Goal: Information Seeking & Learning: Learn about a topic

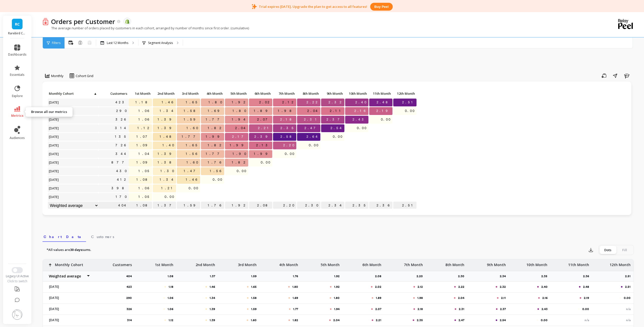
click at [15, 114] on span "metrics" at bounding box center [17, 116] width 12 height 4
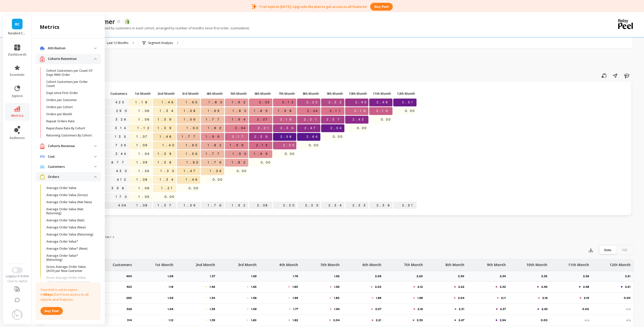
click at [22, 29] on div "RC Rarebird Coffee" at bounding box center [17, 27] width 28 height 23
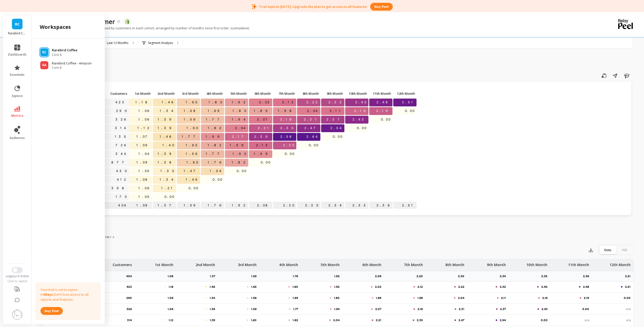
click at [56, 52] on p "Rarebird Coffee" at bounding box center [65, 50] width 26 height 5
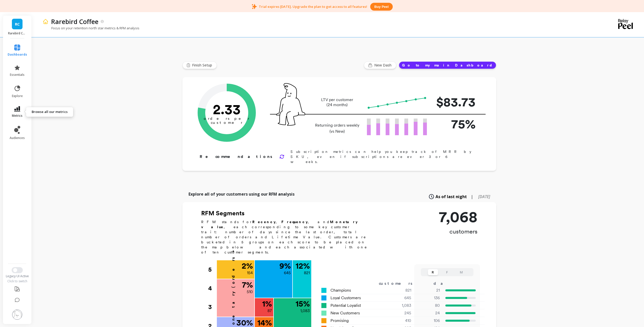
click at [19, 108] on icon at bounding box center [17, 109] width 6 height 6
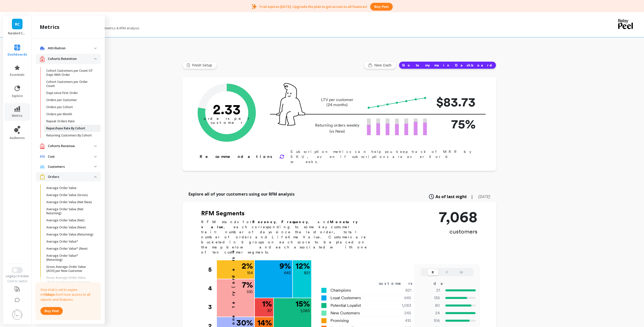
click at [74, 129] on p "Repurchase Rate By Cohort" at bounding box center [65, 128] width 39 height 4
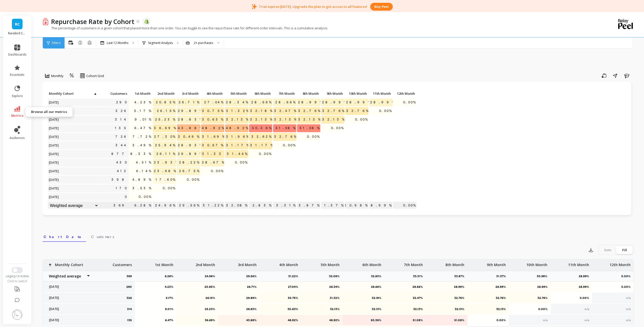
click at [17, 110] on icon at bounding box center [17, 109] width 6 height 6
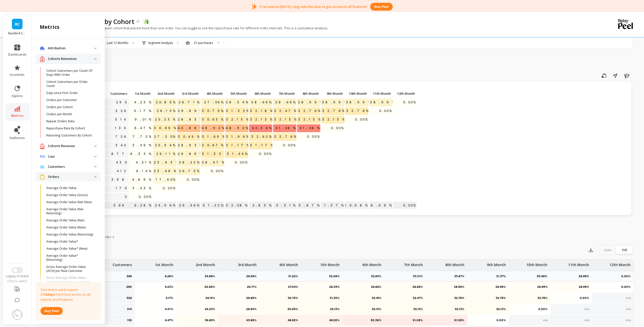
click at [131, 77] on div "Save Share Learn" at bounding box center [371, 76] width 526 height 8
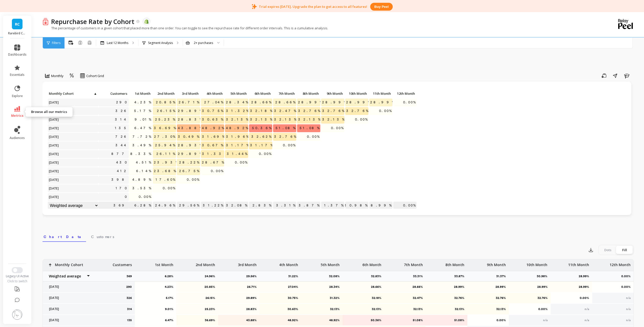
click at [21, 109] on link "metrics" at bounding box center [17, 112] width 18 height 12
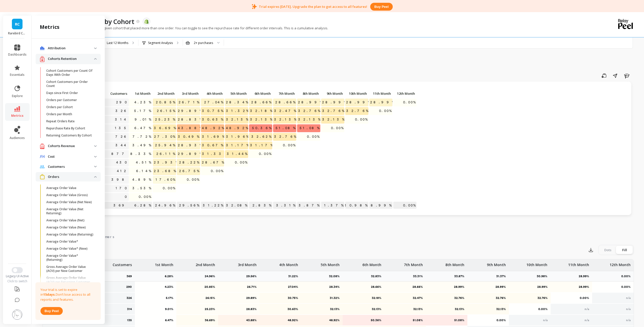
click at [179, 69] on div "Monthly Cohort Grid Save Share Learn Click to create an audience 290 4.23% 20.8…" at bounding box center [337, 232] width 591 height 399
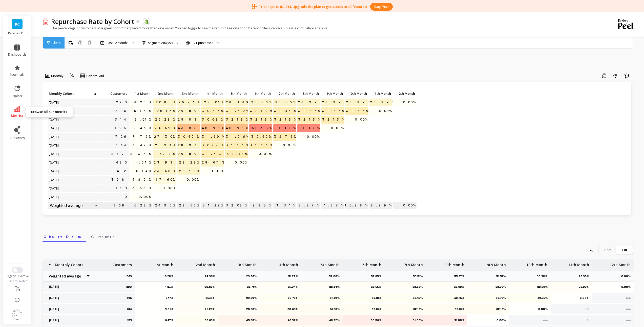
click at [19, 111] on icon at bounding box center [17, 109] width 6 height 6
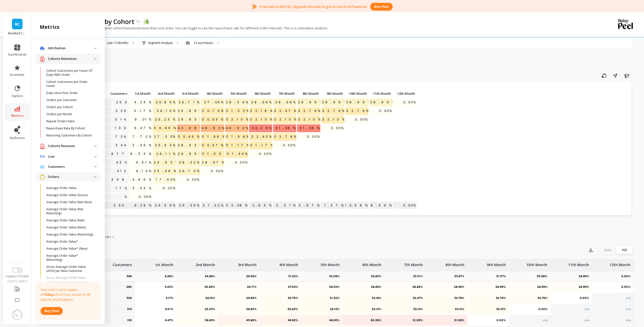
click at [68, 151] on ul "Attribution Attribution Dashboard Orders By Channel Revenue By Channel Payback …" at bounding box center [68, 233] width 65 height 379
click at [66, 149] on p "Cohorts Revenue" at bounding box center [71, 146] width 46 height 5
click at [70, 160] on p "Average LTV per Customer" at bounding box center [65, 158] width 39 height 4
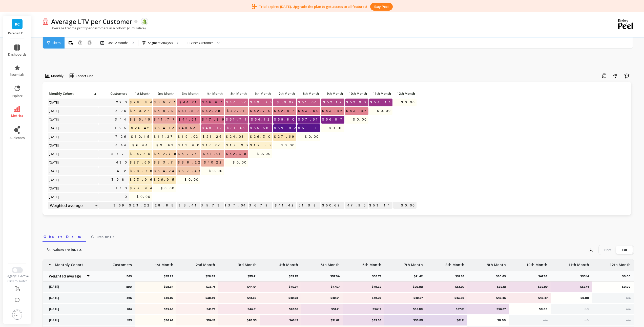
click at [53, 43] on span "Filters" at bounding box center [56, 43] width 9 height 4
click at [57, 47] on div "Filters" at bounding box center [54, 42] width 22 height 11
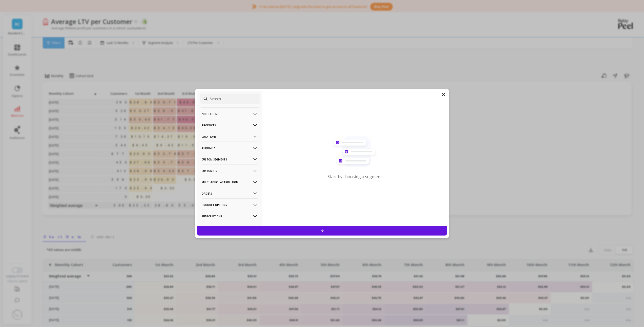
click at [214, 216] on p "Subscriptions" at bounding box center [230, 216] width 56 height 13
click at [221, 204] on p "Subscription Status" at bounding box center [217, 204] width 30 height 5
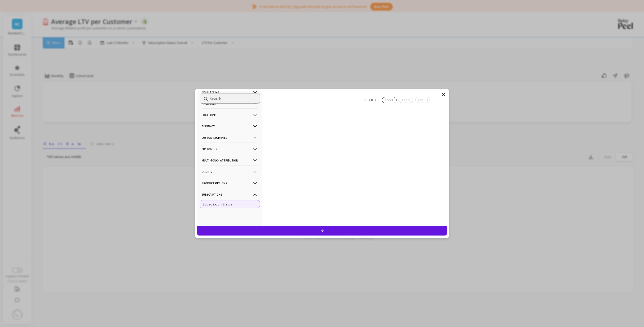
click at [308, 232] on div at bounding box center [322, 231] width 250 height 10
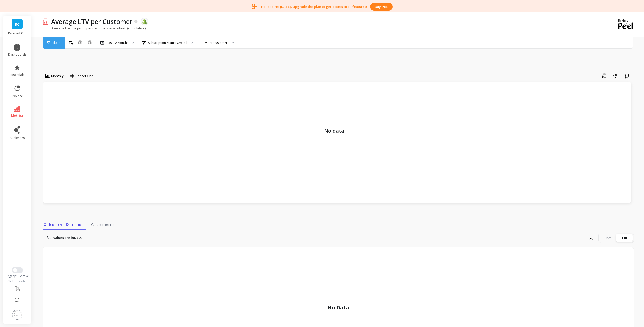
click at [59, 44] on span "Filters" at bounding box center [56, 43] width 9 height 4
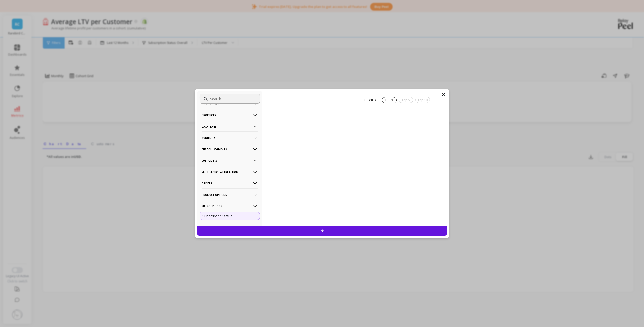
scroll to position [22, 0]
click at [214, 170] on p "Orders" at bounding box center [230, 171] width 56 height 13
click at [217, 168] on p "Subscription Order" at bounding box center [216, 168] width 29 height 5
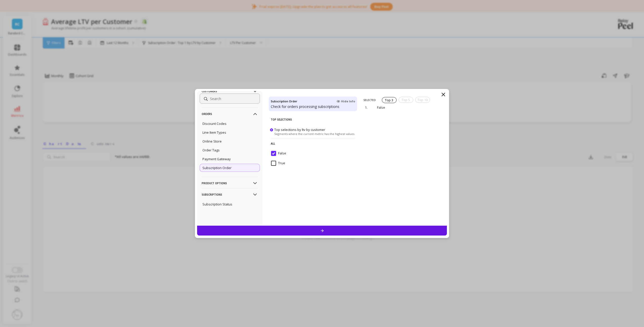
click at [281, 162] on input "True" at bounding box center [278, 163] width 14 height 5
click at [275, 154] on input "False" at bounding box center [278, 153] width 15 height 5
click at [303, 229] on div at bounding box center [322, 231] width 250 height 10
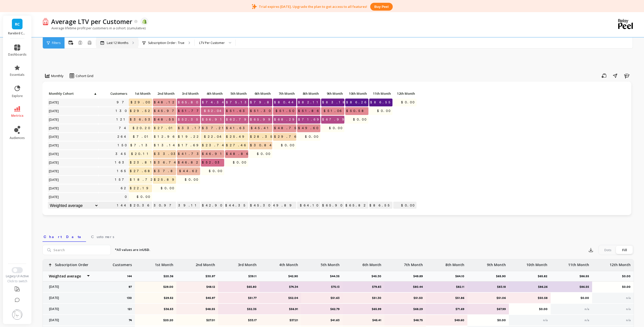
click at [118, 45] on p "Last 12 Months" at bounding box center [118, 43] width 22 height 4
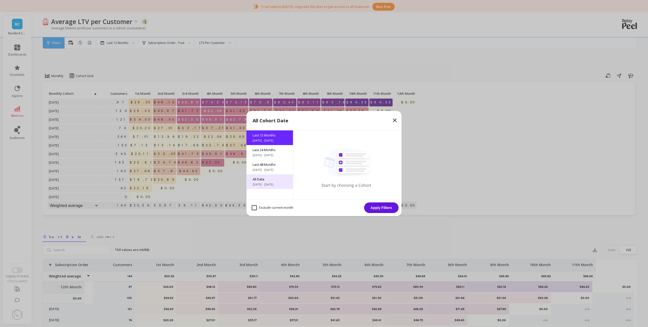
click at [266, 184] on span "[DATE] - [DATE]" at bounding box center [269, 185] width 34 height 4
click at [388, 209] on button "Apply Filters" at bounding box center [381, 208] width 34 height 11
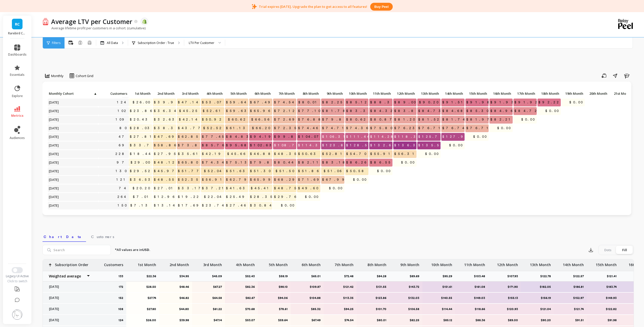
scroll to position [32, 0]
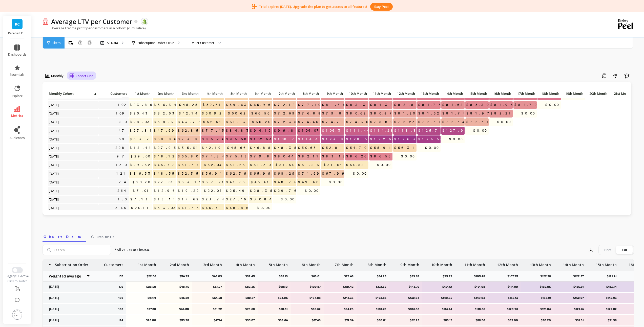
click at [78, 74] on span "Cohort Grid" at bounding box center [85, 76] width 18 height 5
click at [85, 99] on div "Cohort Line" at bounding box center [85, 97] width 29 height 5
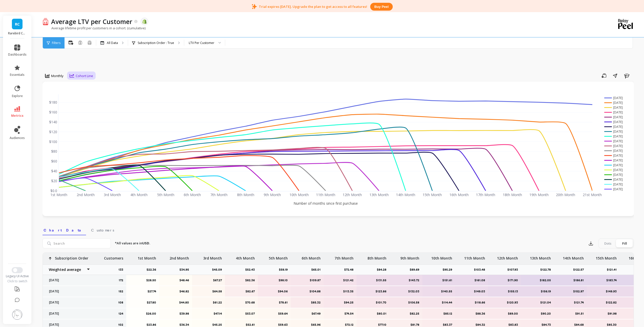
click at [80, 77] on span "Cohort Line" at bounding box center [84, 76] width 17 height 5
click at [84, 84] on div "Cohort Grid" at bounding box center [85, 87] width 35 height 9
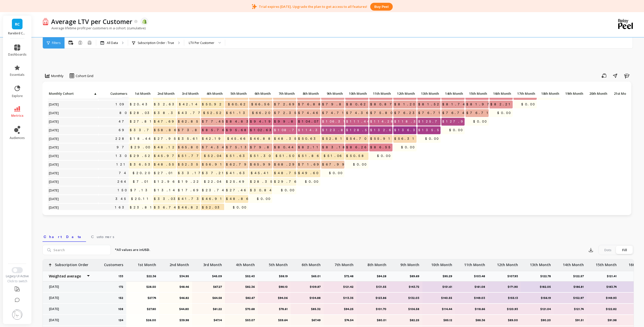
scroll to position [47, 0]
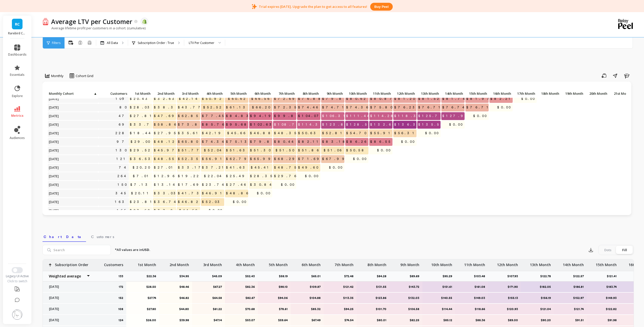
click at [16, 105] on li "metrics" at bounding box center [17, 112] width 25 height 18
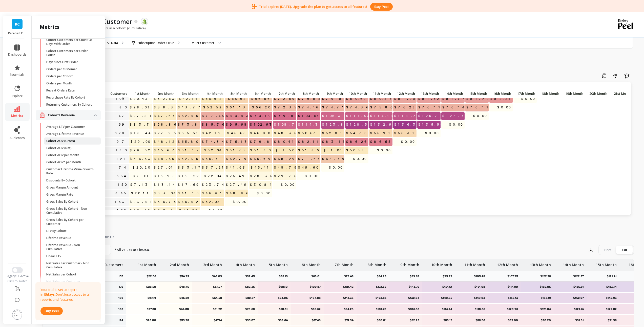
scroll to position [34, 0]
click at [63, 212] on p "Gross Sales By Cohort - Non Cumulative" at bounding box center [70, 208] width 48 height 8
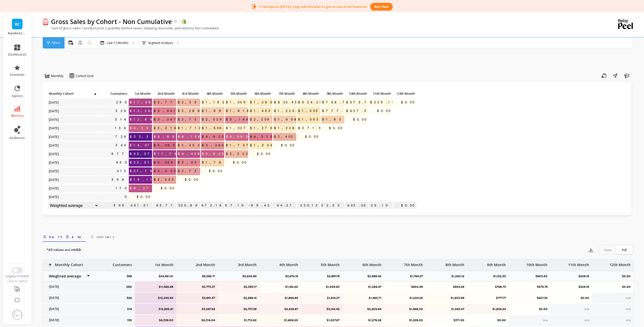
scroll to position [0, 0]
click at [20, 107] on icon at bounding box center [17, 109] width 6 height 6
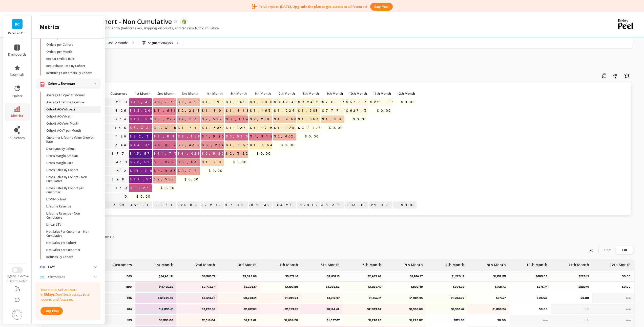
scroll to position [72, 0]
click at [61, 229] on p "Net Sales Per Customer - Non Cumulative" at bounding box center [70, 225] width 48 height 8
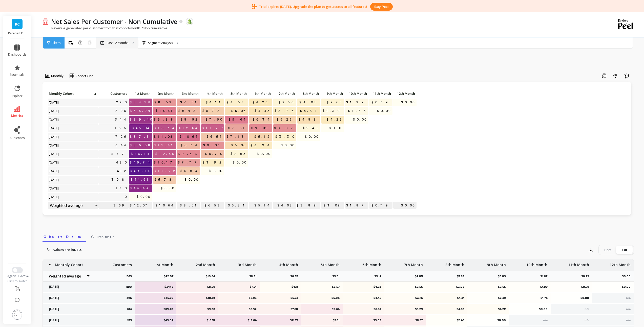
click at [114, 44] on p "Last 12 Months" at bounding box center [118, 43] width 22 height 4
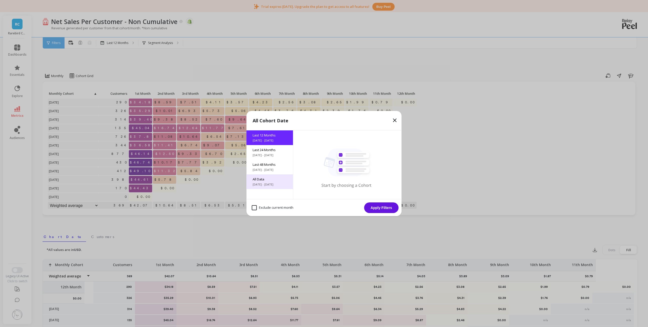
click at [276, 180] on span "All Data" at bounding box center [269, 179] width 34 height 5
click at [382, 207] on button "Apply Filters" at bounding box center [381, 208] width 34 height 11
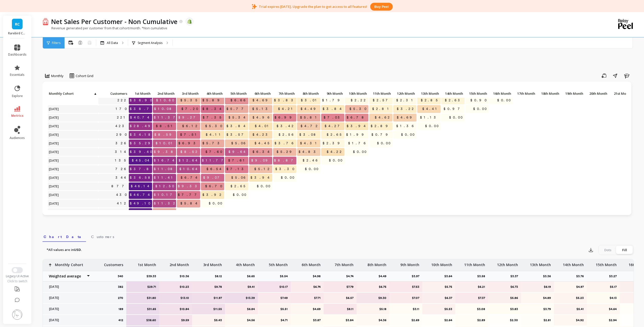
scroll to position [50, 0]
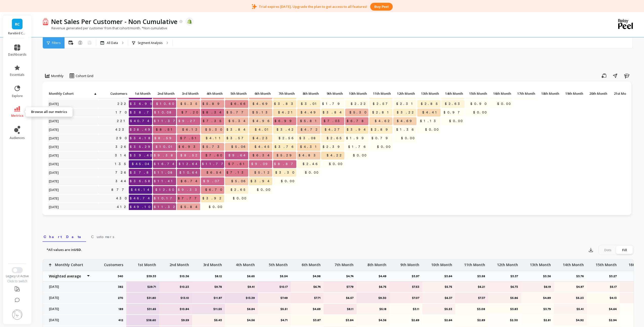
click at [22, 110] on link "metrics" at bounding box center [17, 112] width 18 height 12
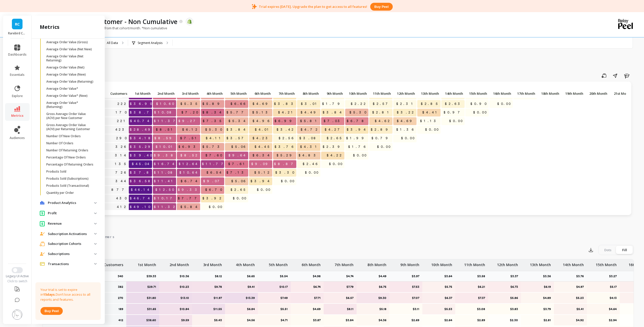
scroll to position [342, 0]
click at [152, 83] on div "Click to create an audience 412 $38.60 $9.59 $5.43 $4.56 $4.71 $3.87 $3.84 $4.3…" at bounding box center [336, 149] width 589 height 134
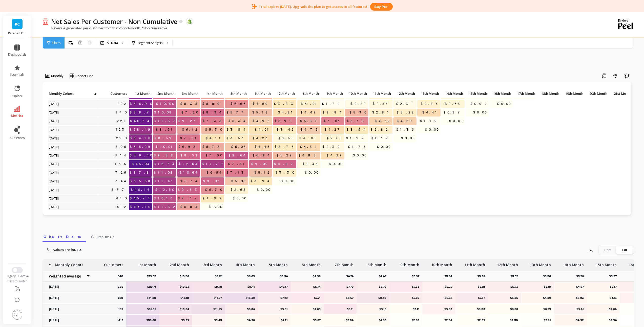
drag, startPoint x: 202, startPoint y: 217, endPoint x: 200, endPoint y: 222, distance: 6.3
click at [200, 222] on div "Click to create an audience 412 $38.60 $9.59 $5.43 $4.56 $4.71 $3.87 $3.84 $4.3…" at bounding box center [336, 152] width 589 height 141
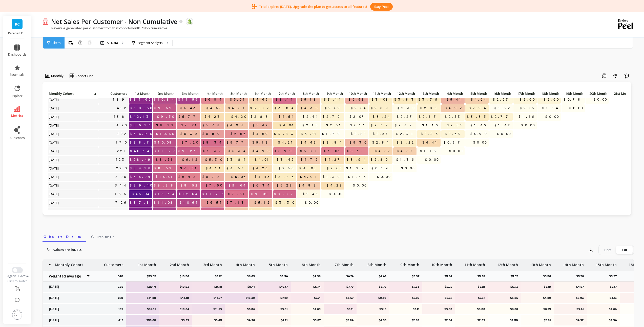
scroll to position [29, 0]
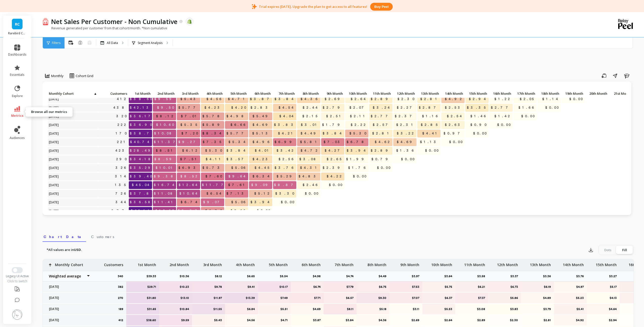
click at [18, 107] on icon at bounding box center [17, 109] width 6 height 6
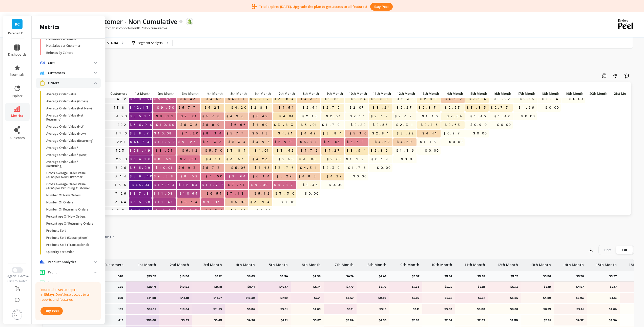
click at [94, 84] on img at bounding box center [95, 83] width 3 height 2
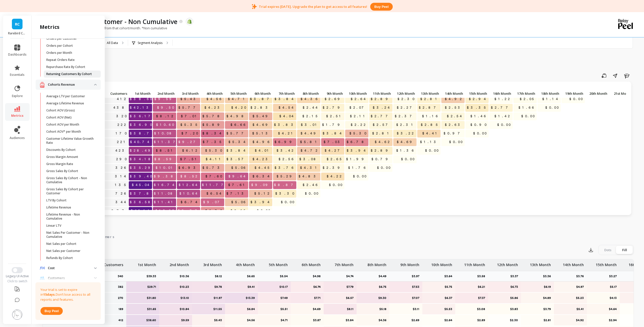
scroll to position [51, 0]
click at [91, 97] on revenue "Cohorts Revenue" at bounding box center [68, 95] width 65 height 10
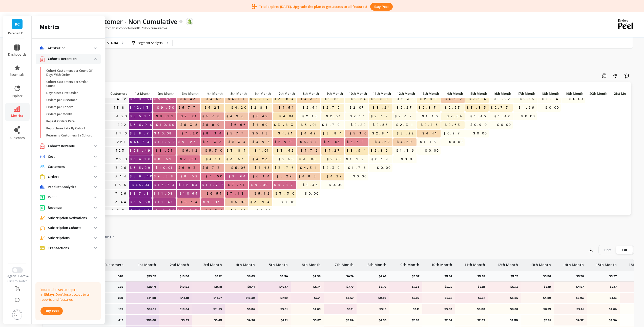
click at [95, 58] on img at bounding box center [95, 59] width 3 height 2
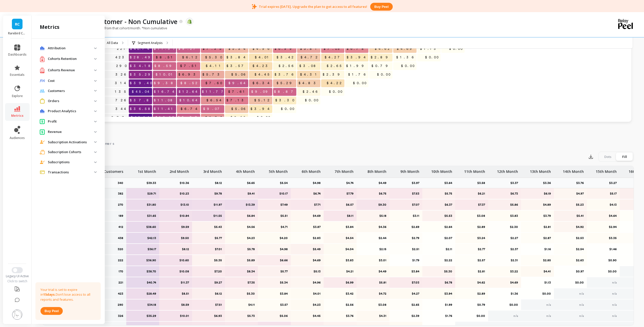
scroll to position [112, 0]
